Goal: Task Accomplishment & Management: Manage account settings

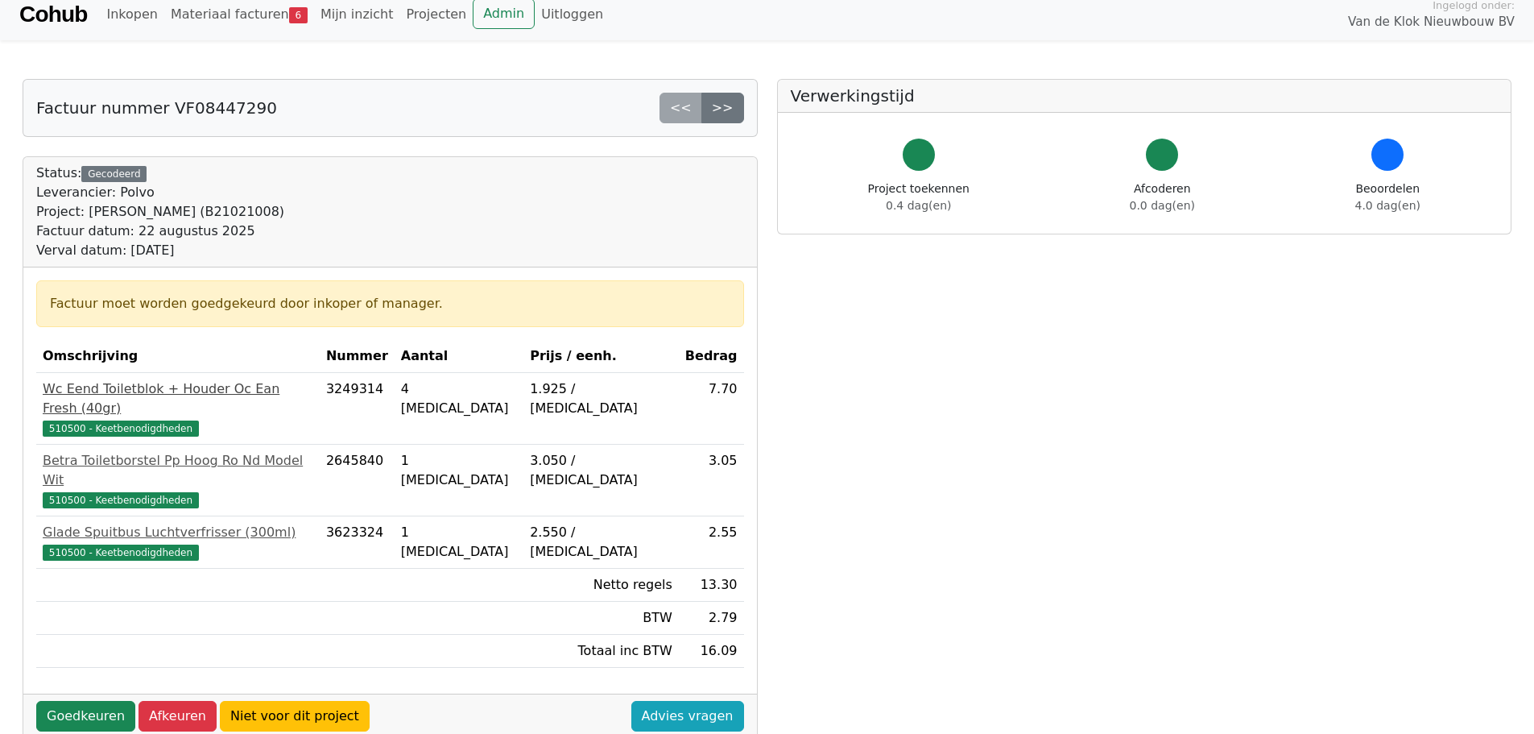
scroll to position [161, 0]
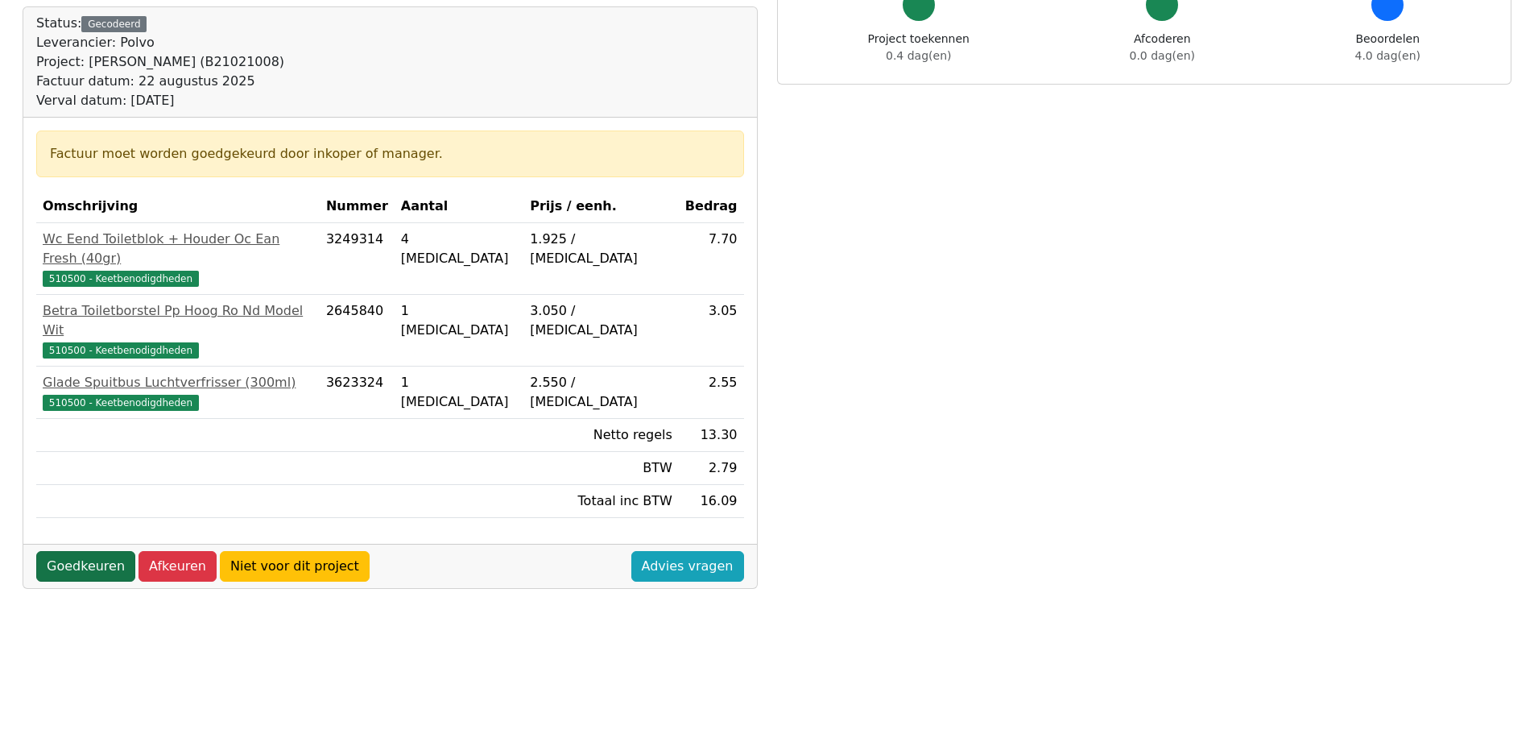
click at [73, 551] on link "Goedkeuren" at bounding box center [85, 566] width 99 height 31
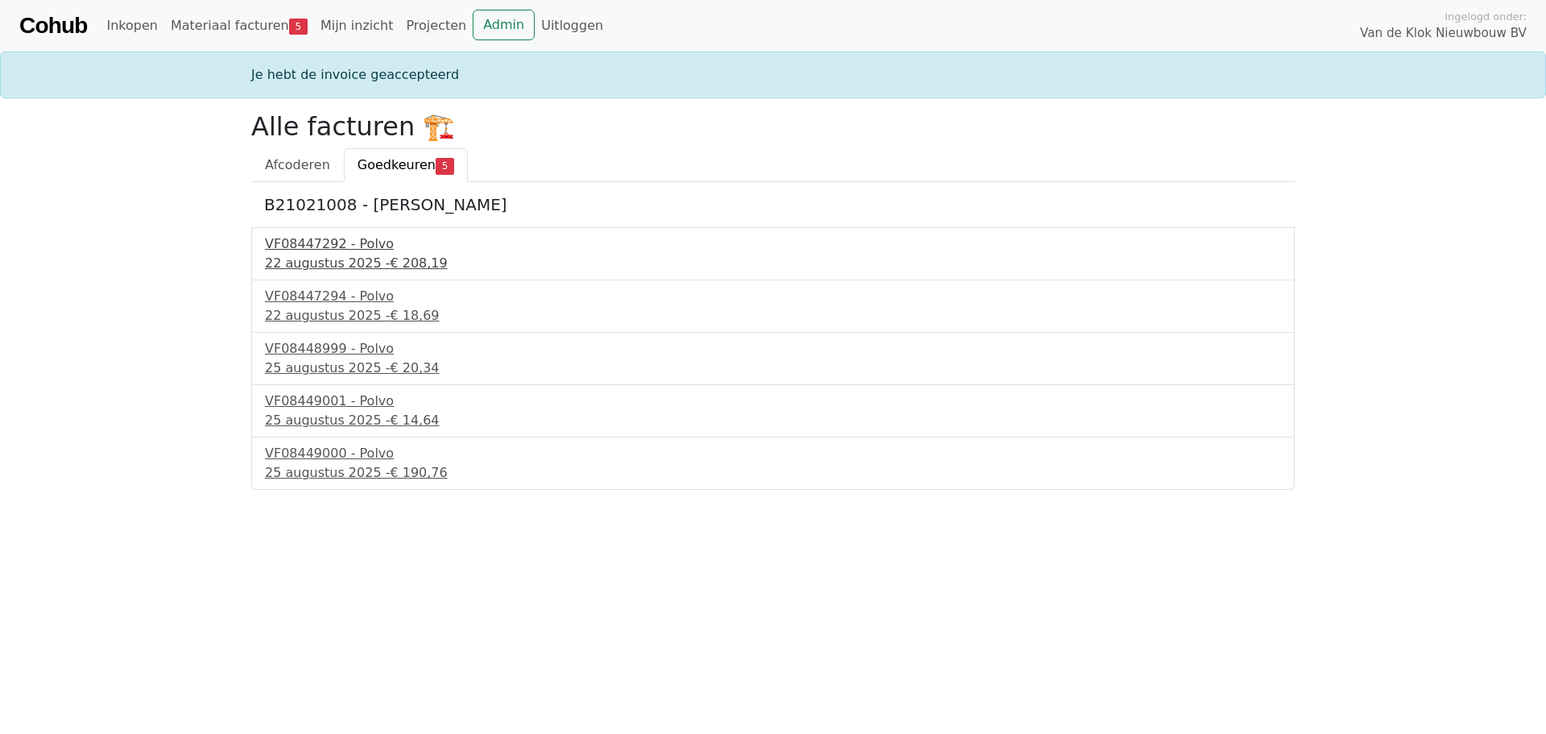
click at [327, 253] on div "VF08447292 - Polvo" at bounding box center [773, 243] width 1016 height 19
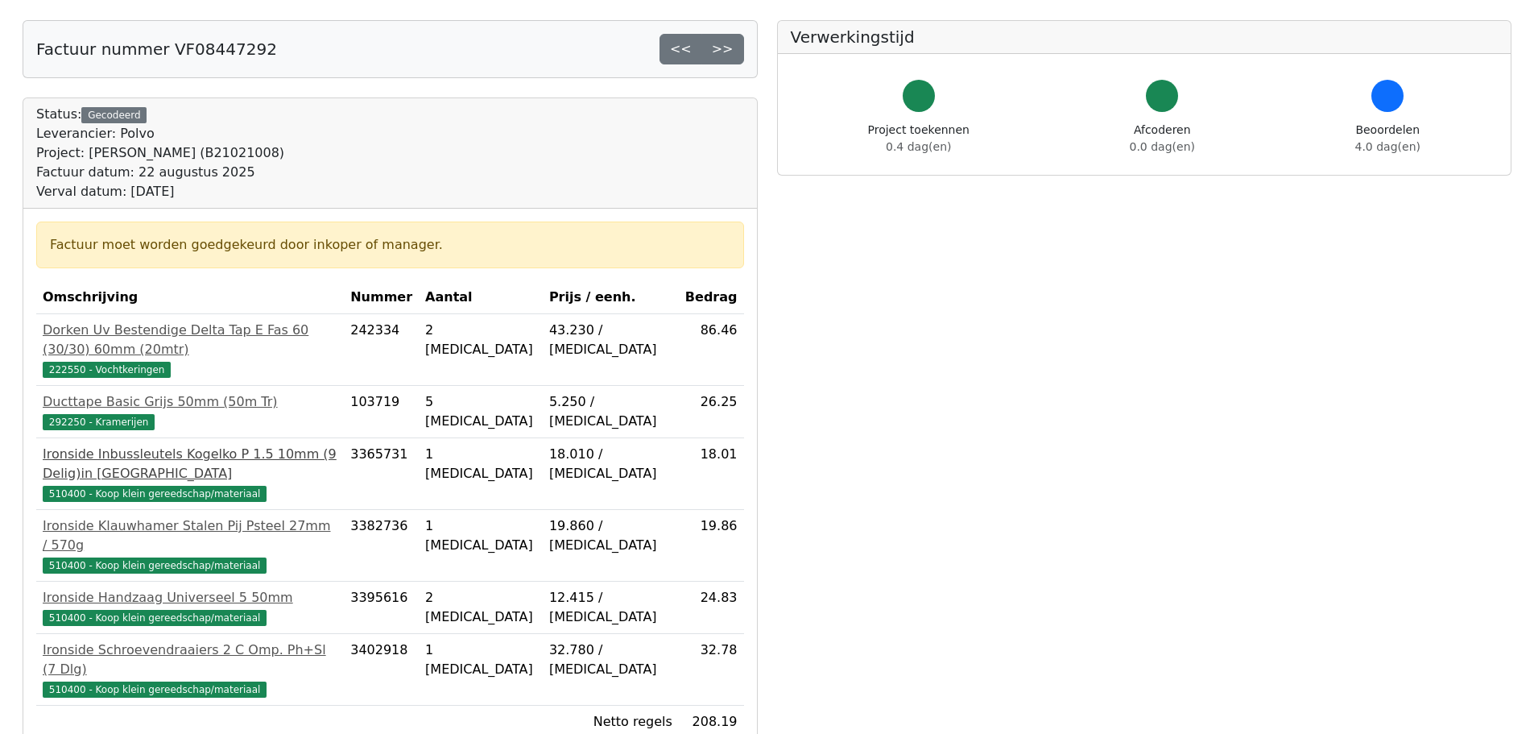
scroll to position [161, 0]
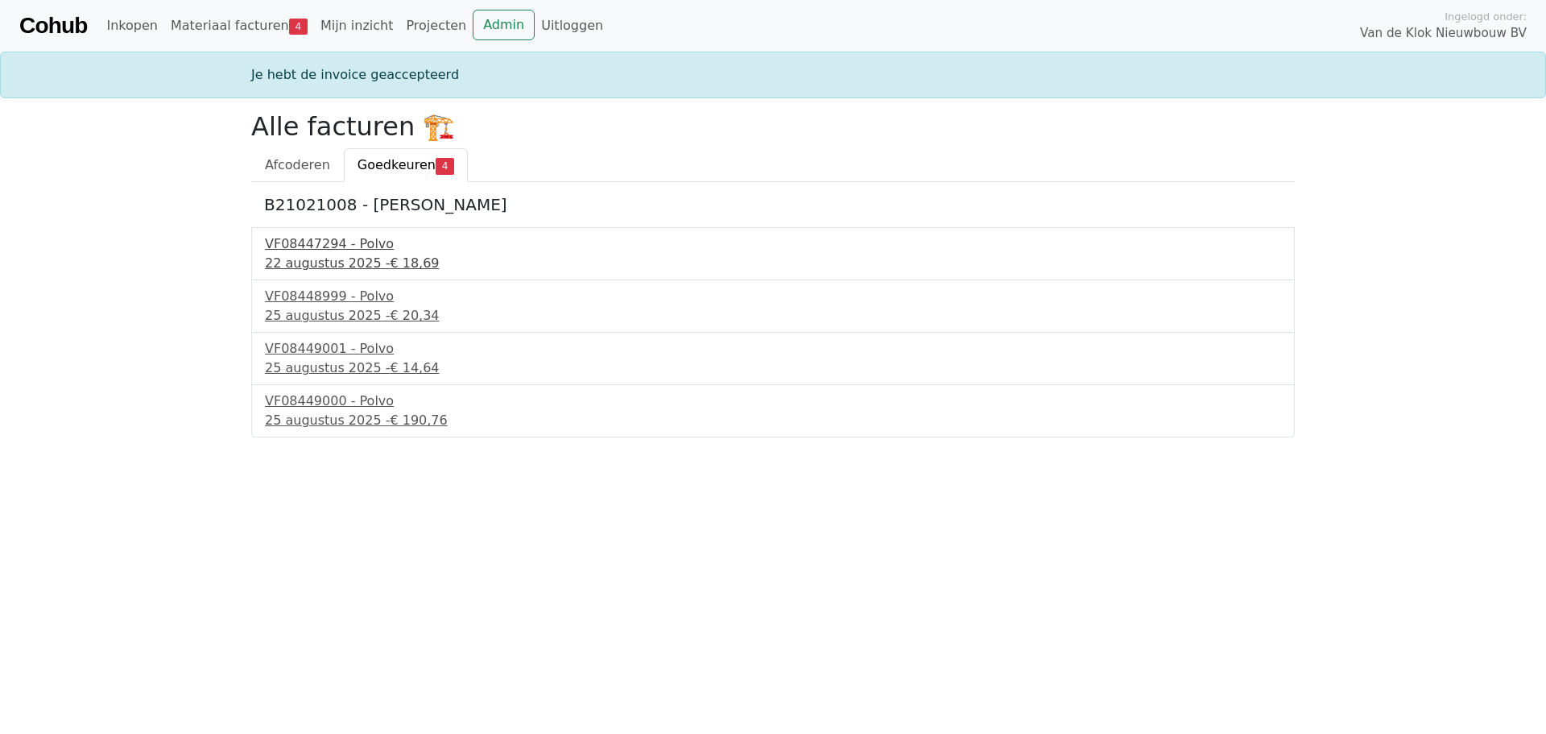
click at [333, 253] on div "VF08447294 - Polvo" at bounding box center [773, 243] width 1016 height 19
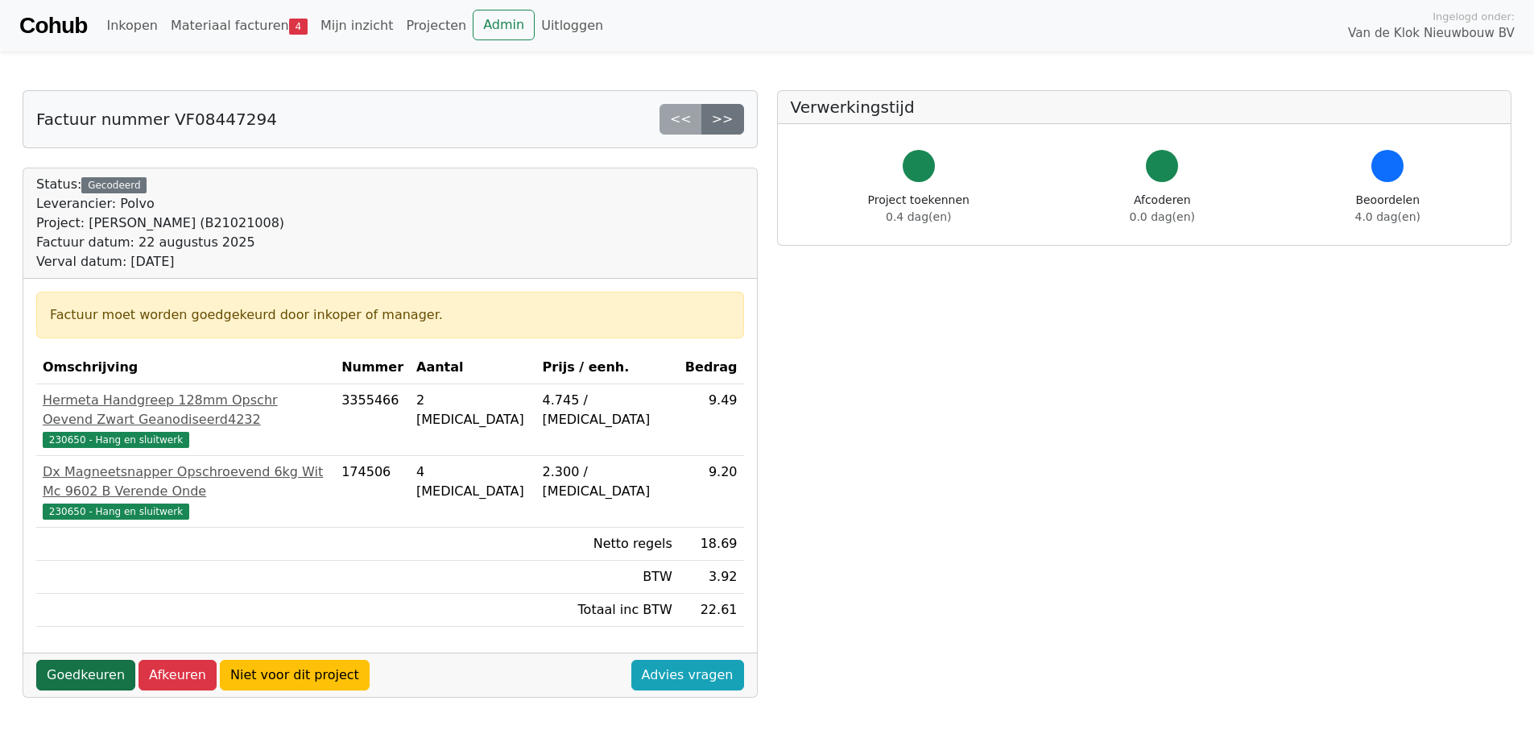
click at [68, 659] on link "Goedkeuren" at bounding box center [85, 674] width 99 height 31
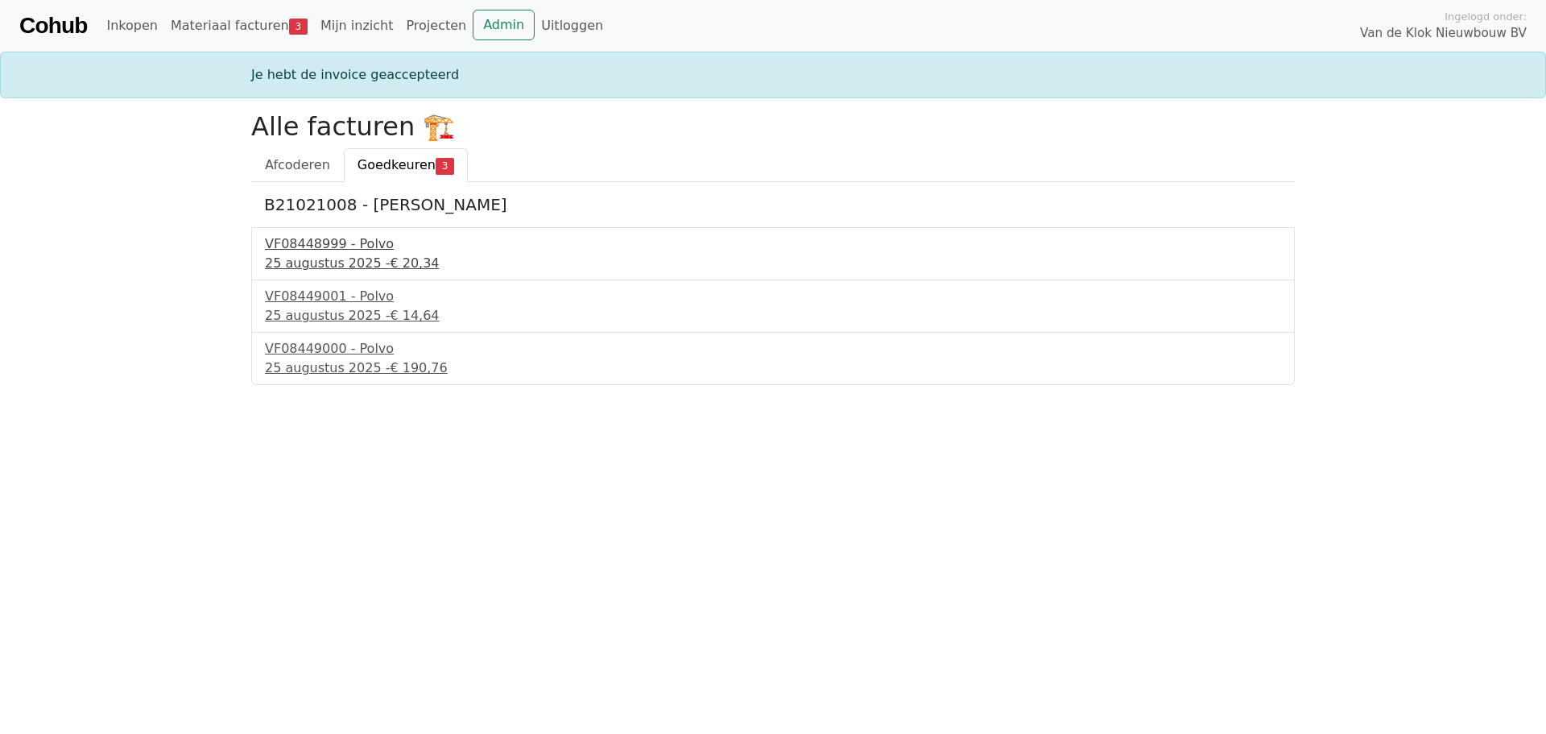
click at [390, 257] on span "€ 20,34" at bounding box center [414, 262] width 49 height 15
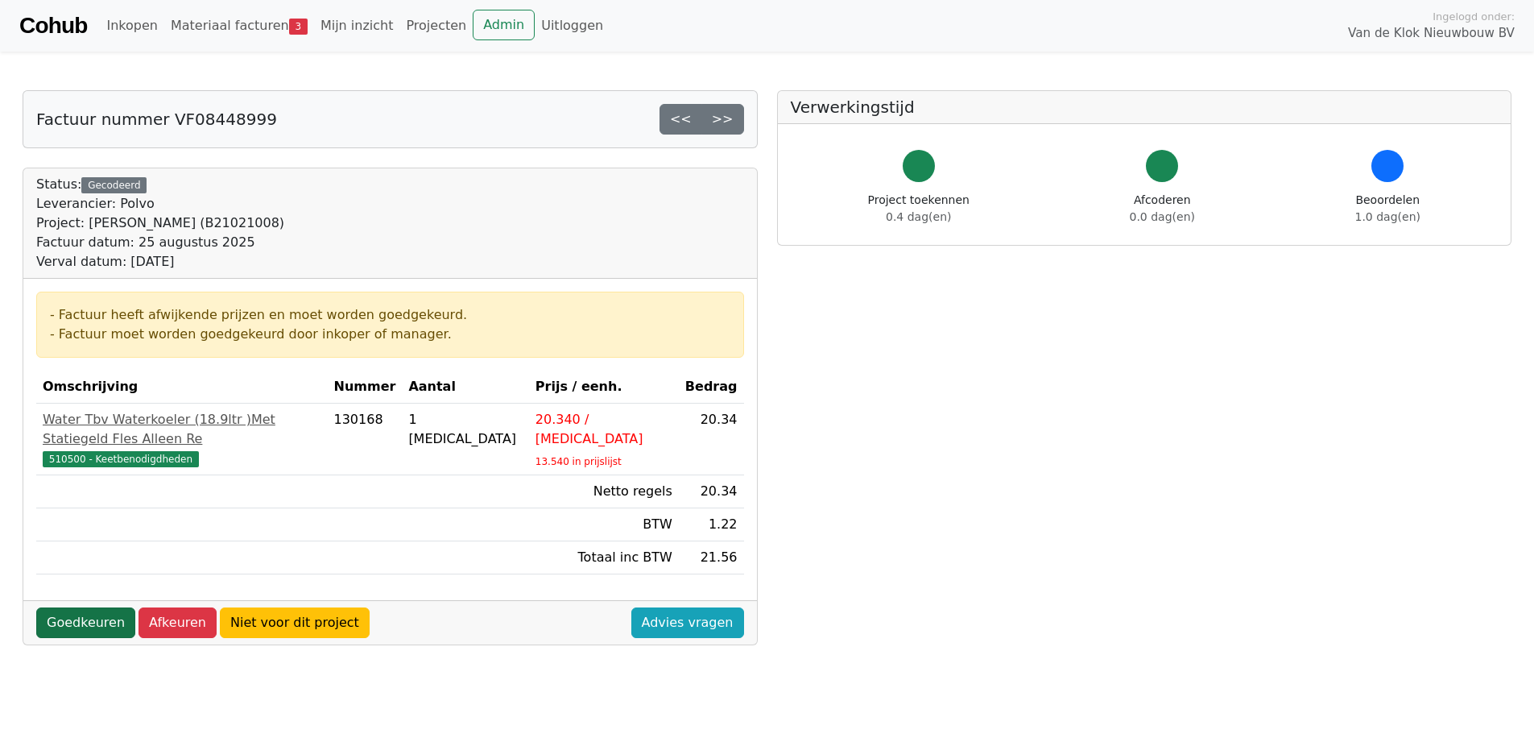
click at [56, 607] on link "Goedkeuren" at bounding box center [85, 622] width 99 height 31
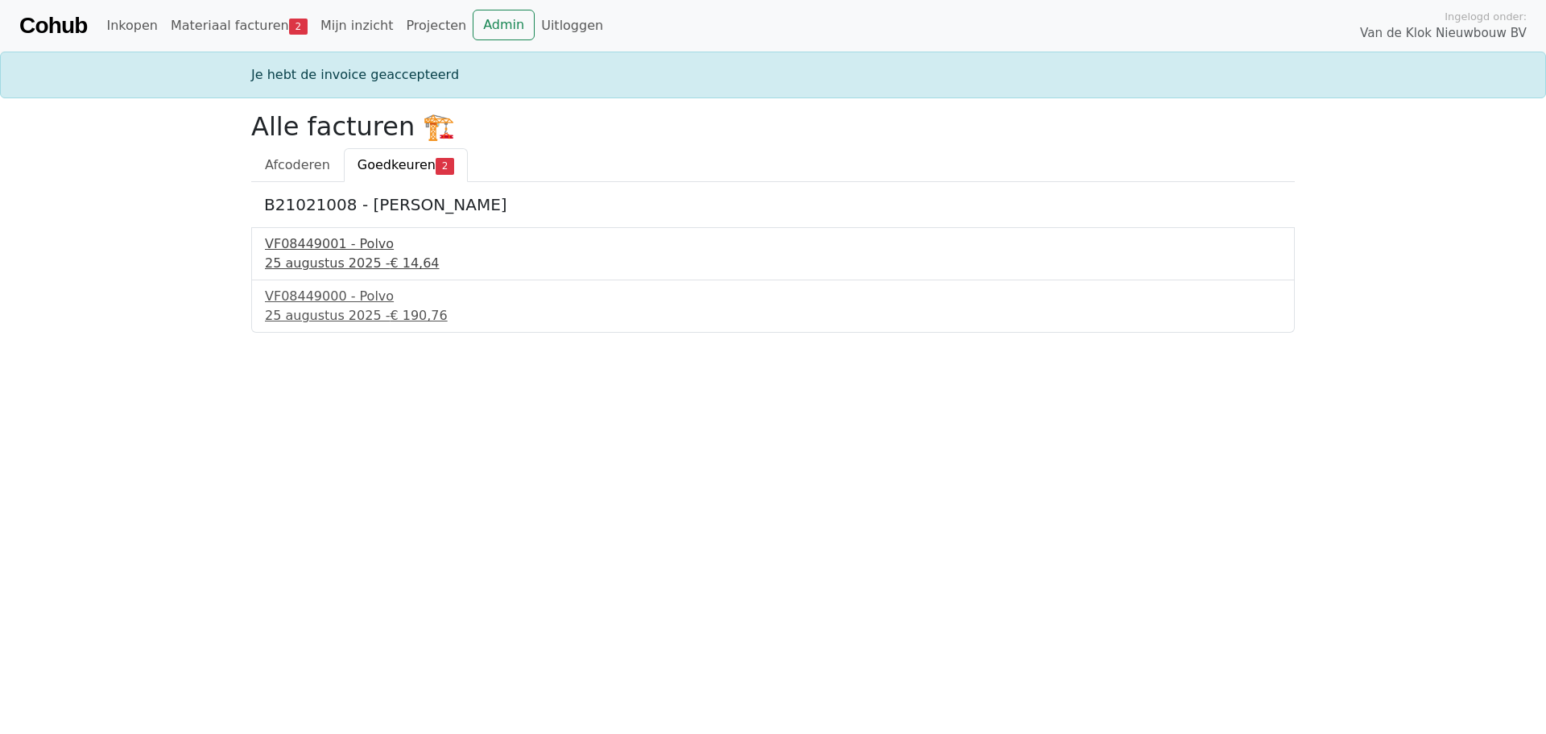
click at [313, 254] on div "[DATE] - € 14,64" at bounding box center [773, 263] width 1016 height 19
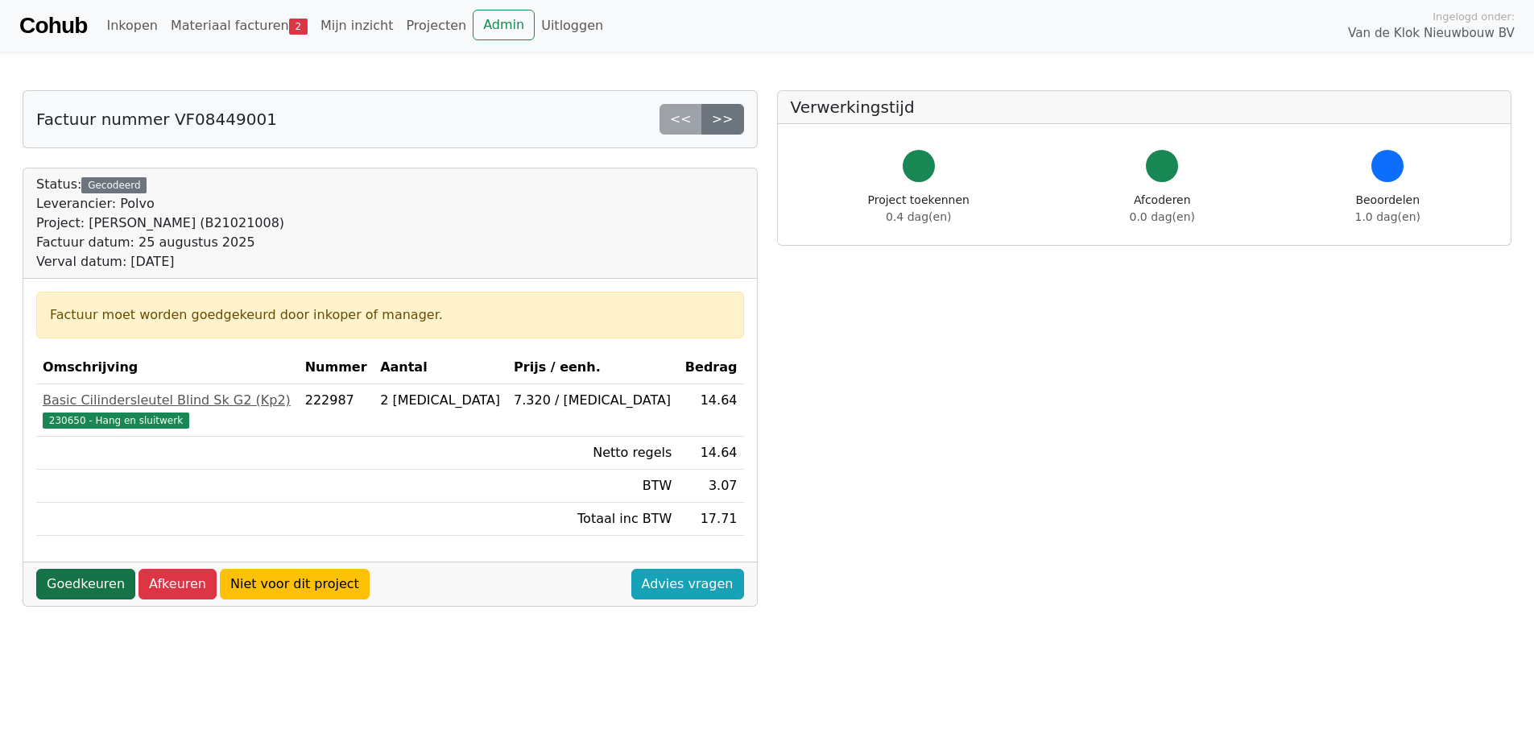
click at [79, 577] on link "Goedkeuren" at bounding box center [85, 583] width 99 height 31
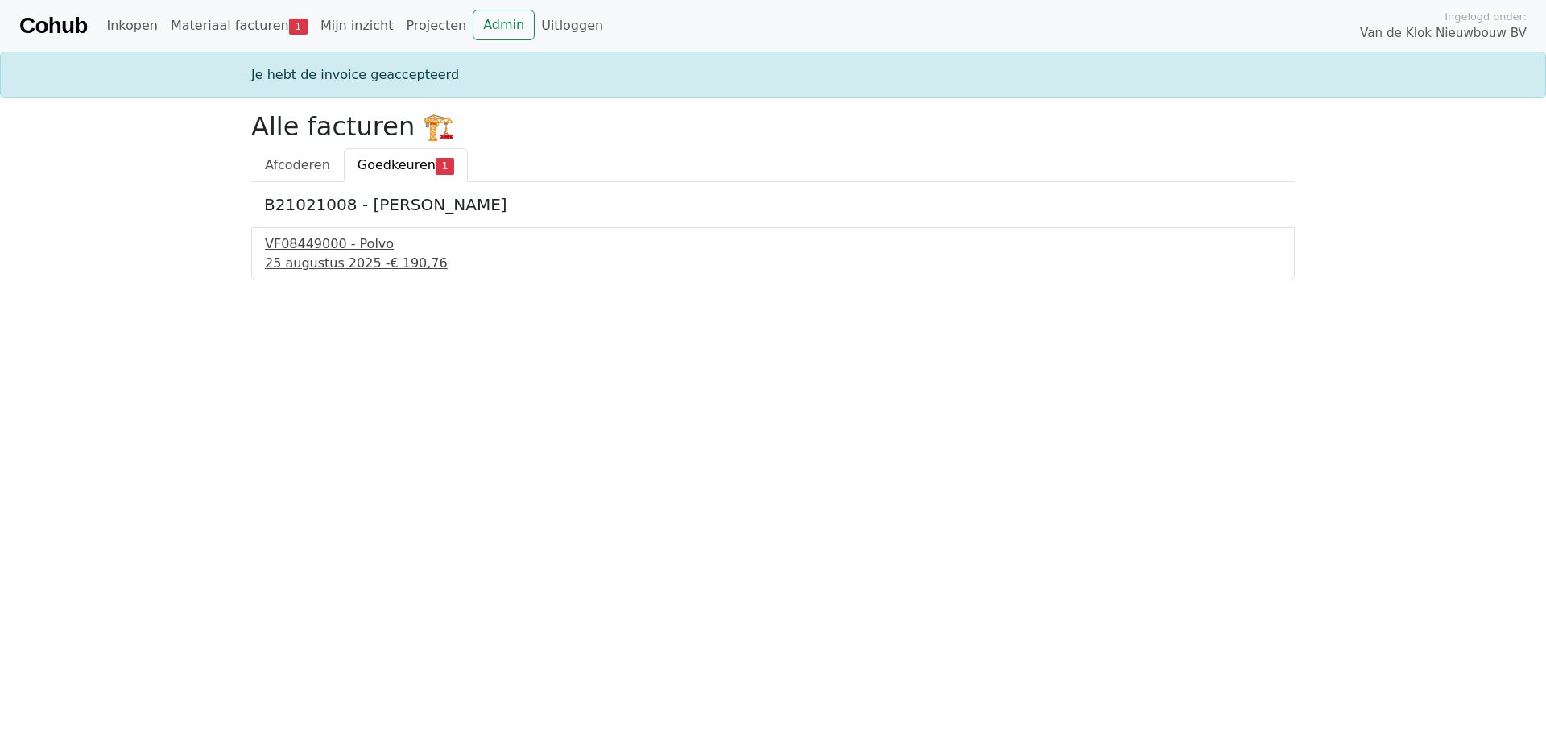
click at [297, 255] on div "25 augustus 2025 - € 190,76" at bounding box center [773, 263] width 1016 height 19
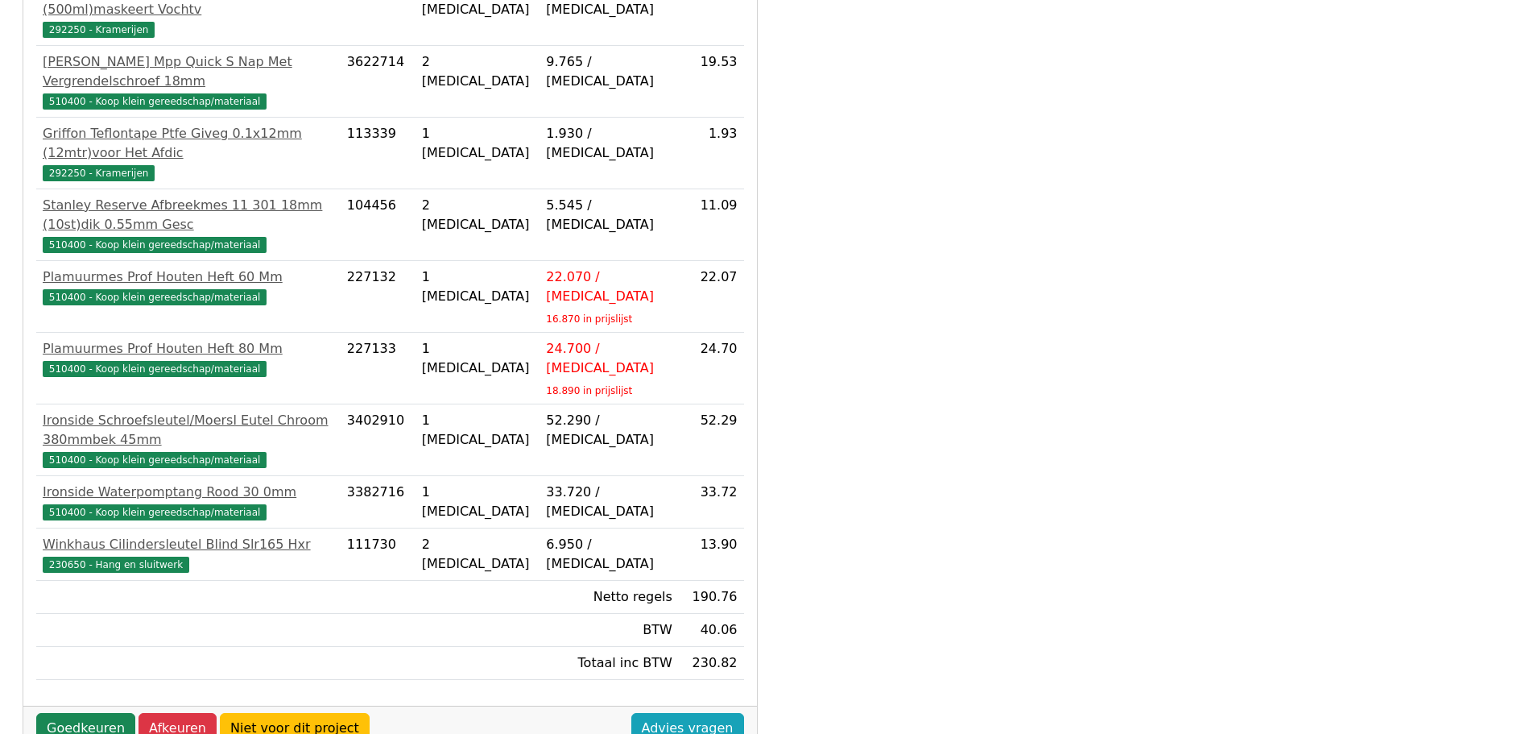
scroll to position [461, 0]
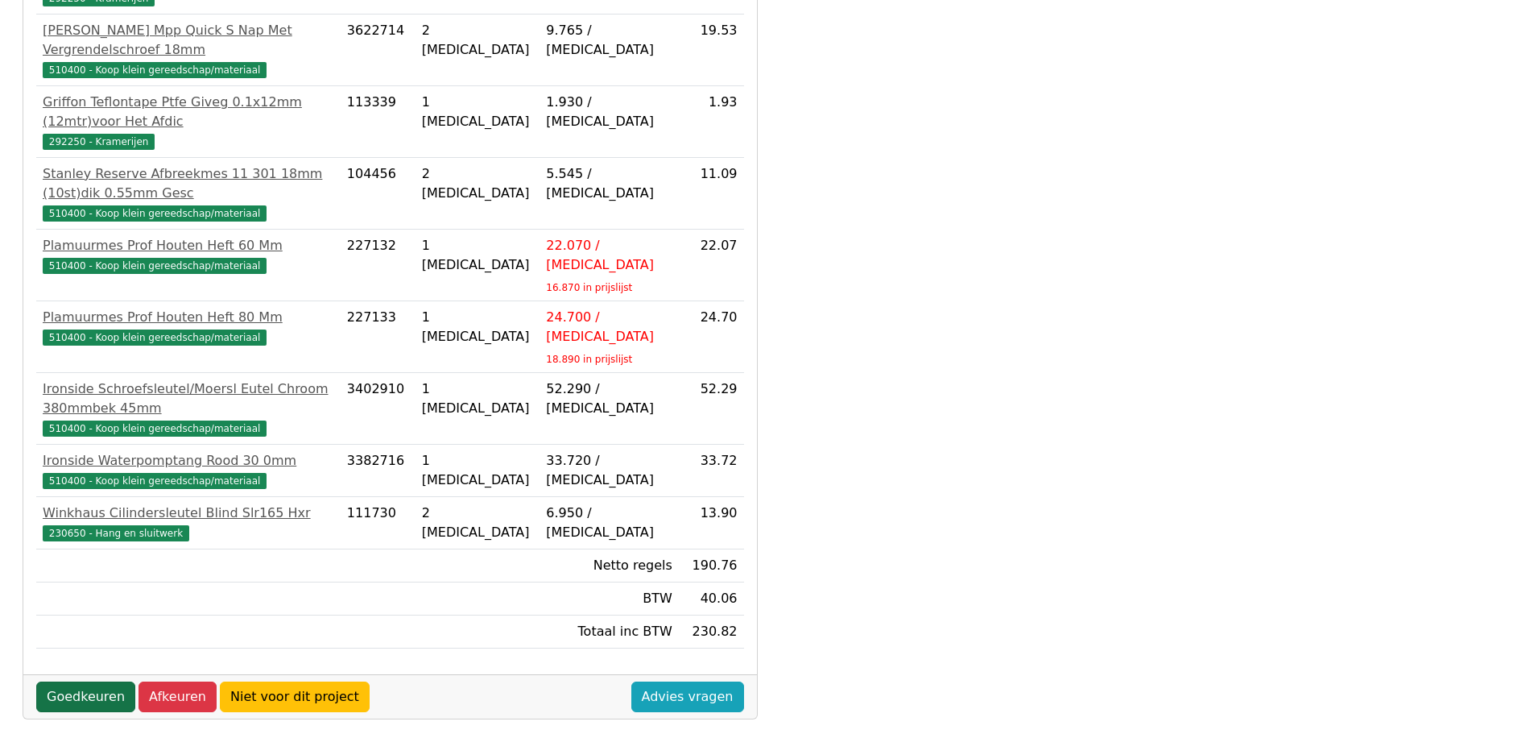
click at [76, 681] on link "Goedkeuren" at bounding box center [85, 696] width 99 height 31
